Goal: Task Accomplishment & Management: Complete application form

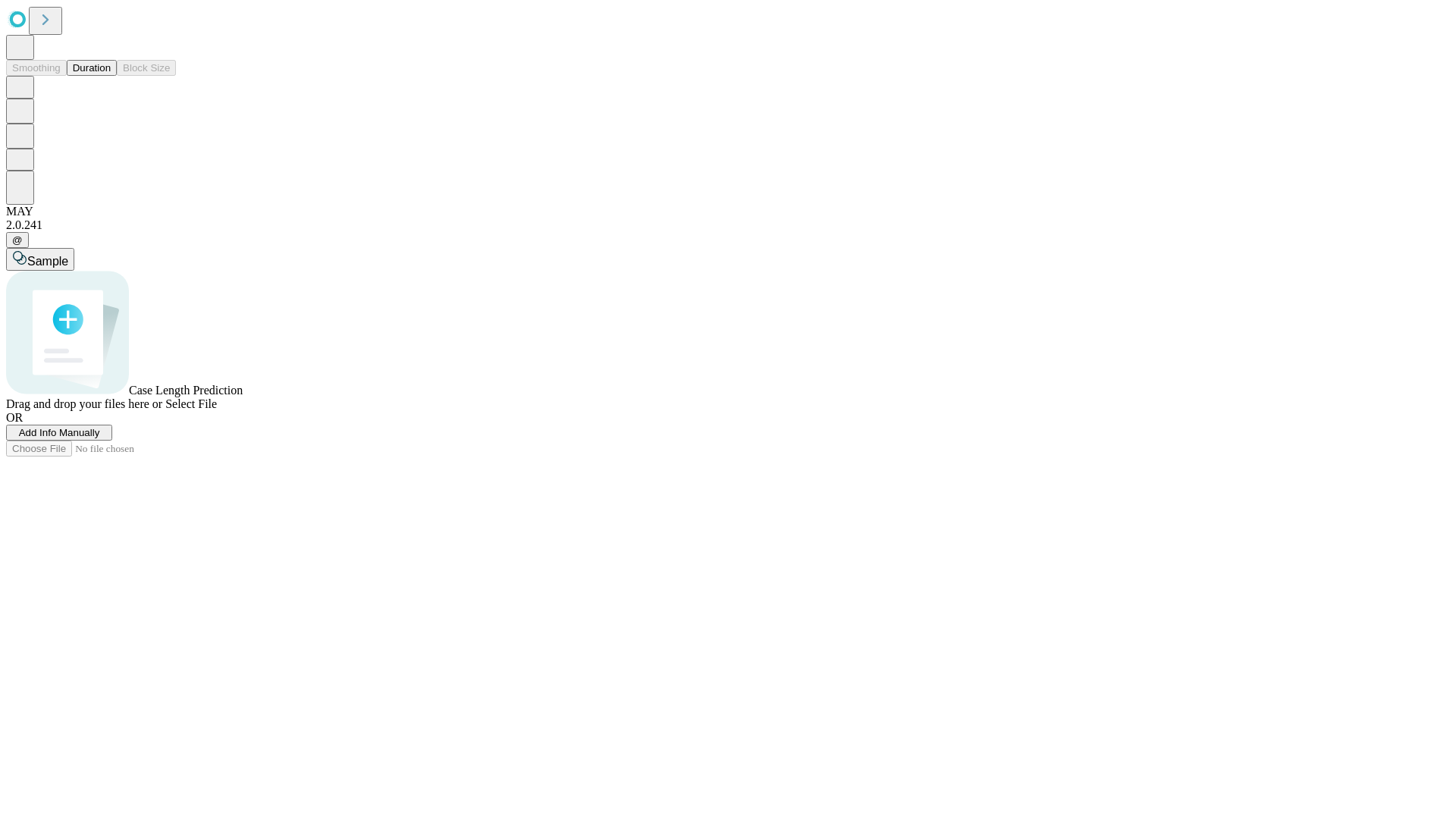
click at [111, 76] on button "Duration" at bounding box center [91, 68] width 50 height 16
click at [101, 438] on span "Add Info Manually" at bounding box center [59, 433] width 81 height 11
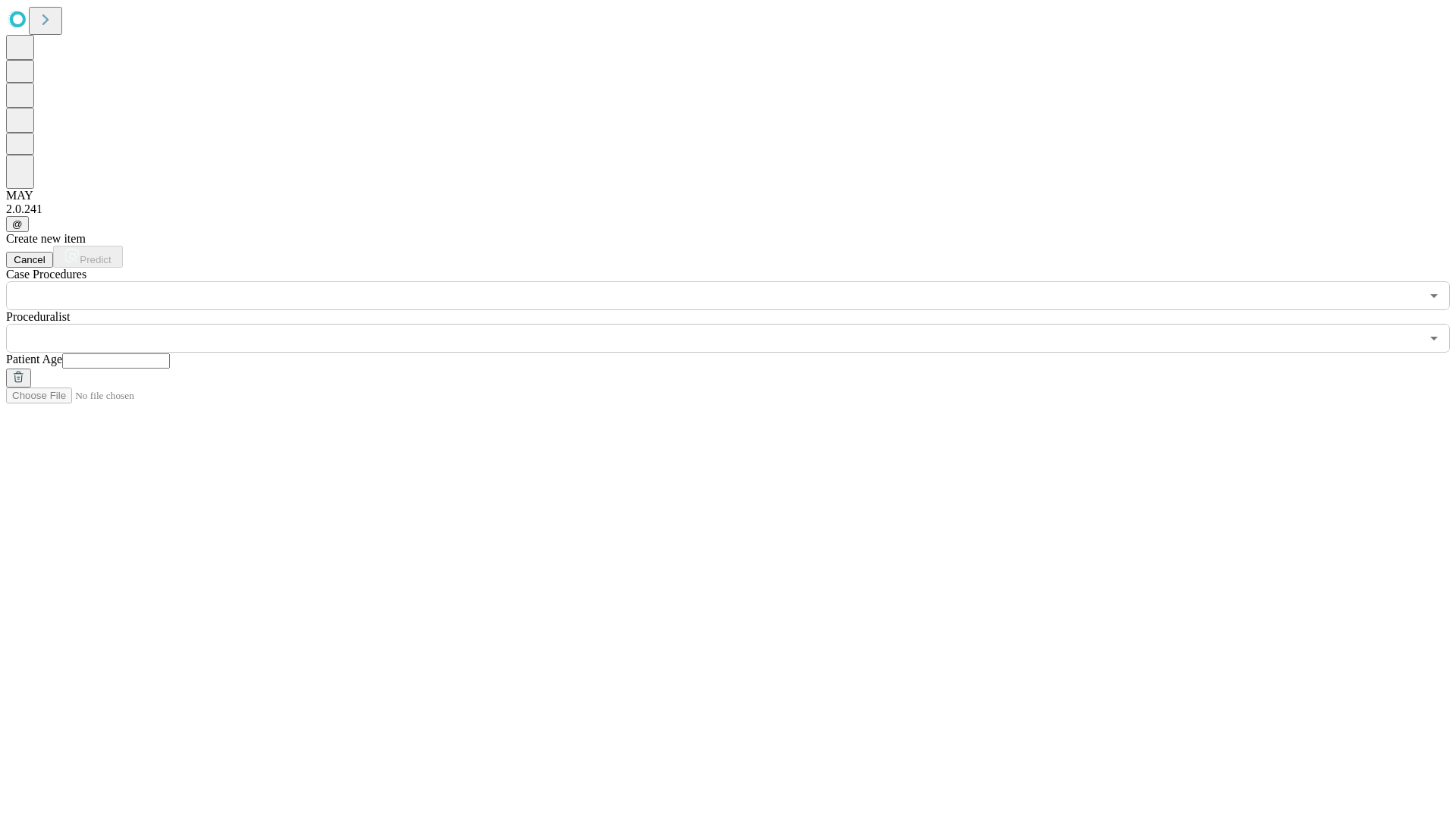
click at [170, 354] on input "text" at bounding box center [116, 361] width 108 height 15
